Goal: Information Seeking & Learning: Learn about a topic

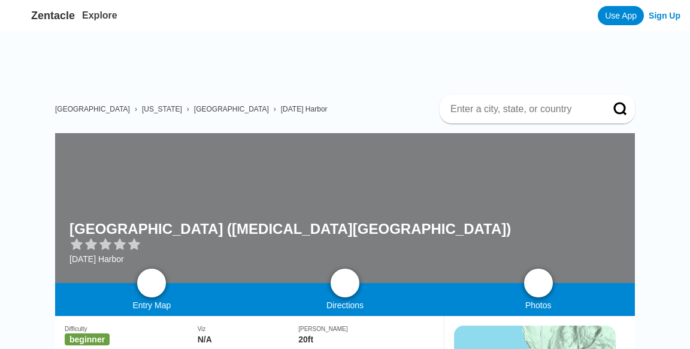
click at [149, 169] on div at bounding box center [345, 208] width 580 height 150
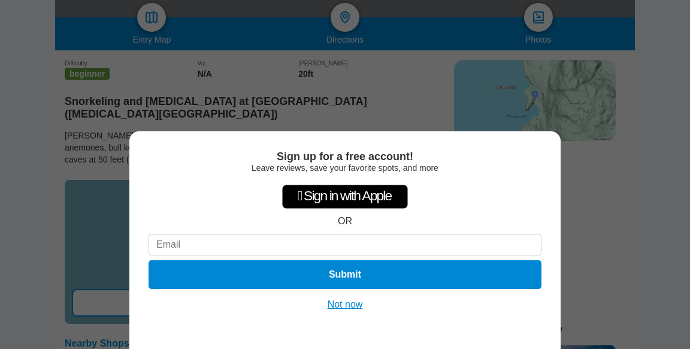
click at [339, 300] on button "Not now" at bounding box center [345, 304] width 43 height 12
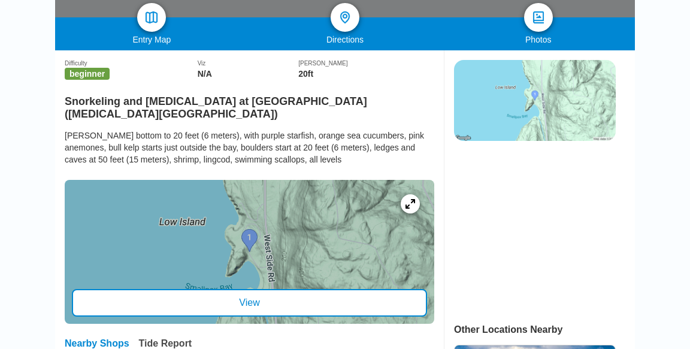
click at [252, 224] on div at bounding box center [250, 252] width 370 height 144
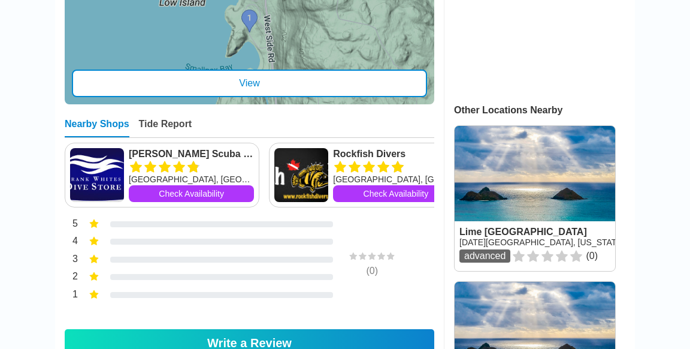
scroll to position [472, 0]
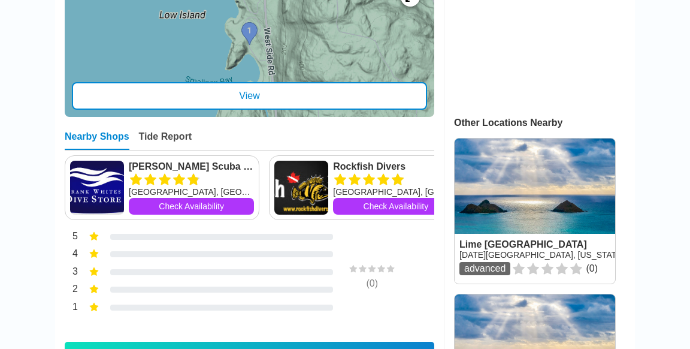
click at [86, 82] on div "View" at bounding box center [249, 96] width 355 height 28
